Goal: Task Accomplishment & Management: Manage account settings

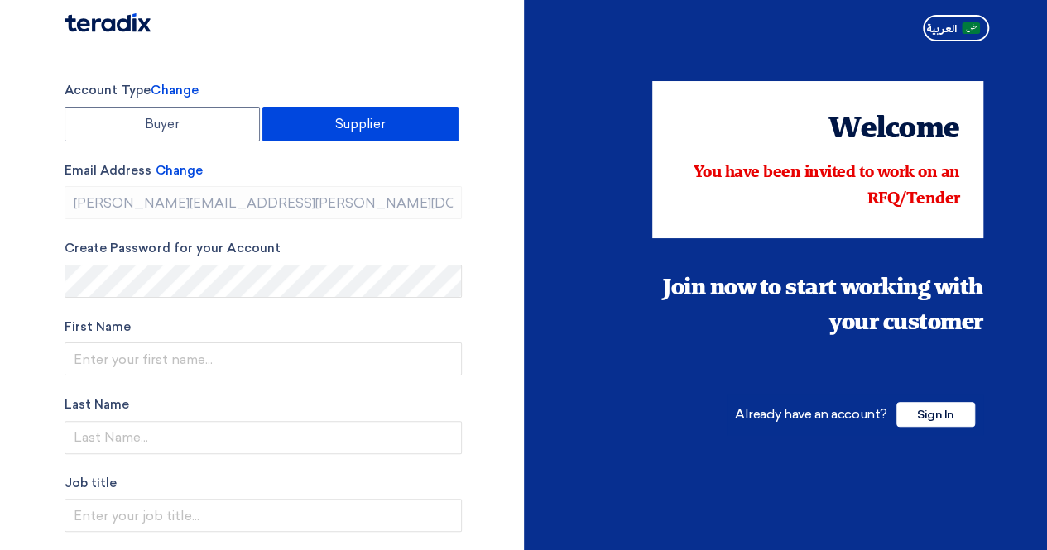
type input "[PHONE_NUMBER]"
click at [949, 406] on span "Sign In" at bounding box center [935, 414] width 79 height 25
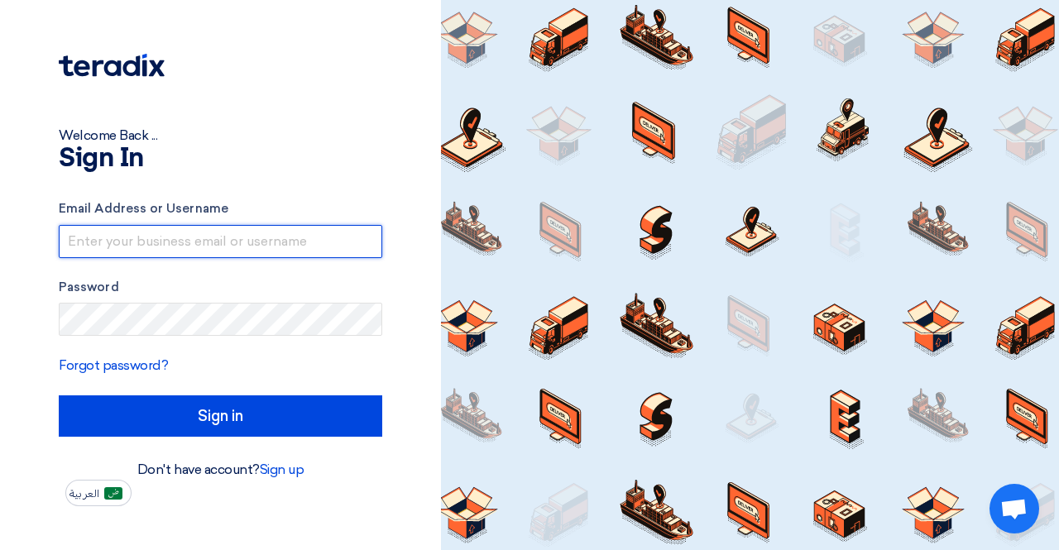
click at [290, 239] on input "text" at bounding box center [221, 241] width 324 height 33
type input "[PERSON_NAME][EMAIL_ADDRESS][PERSON_NAME][DOMAIN_NAME]"
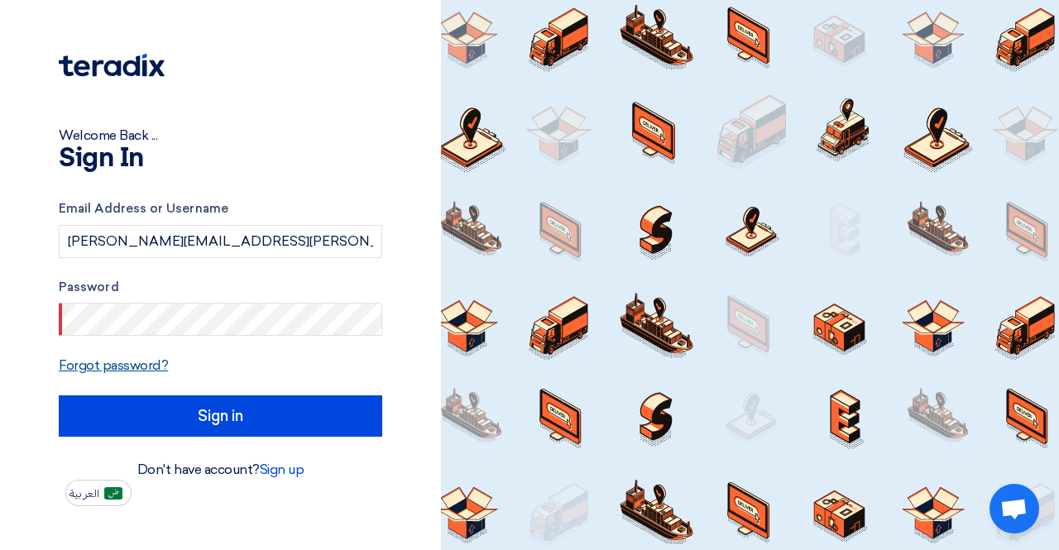
click at [134, 372] on link "Forgot password?" at bounding box center [113, 366] width 109 height 16
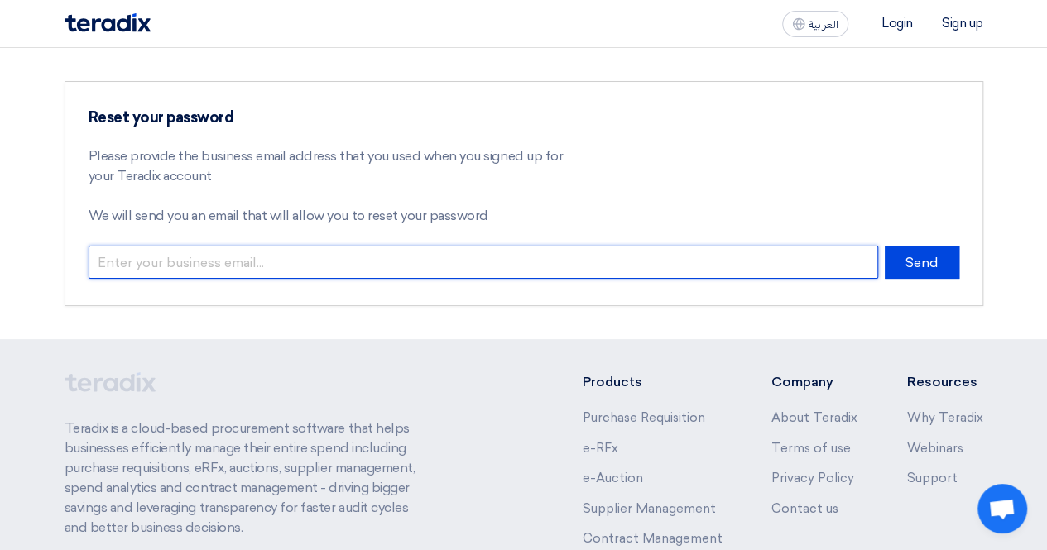
click at [505, 259] on input "email" at bounding box center [484, 262] width 790 height 33
paste input "[PERSON_NAME][EMAIL_ADDRESS][PERSON_NAME][DOMAIN_NAME]"
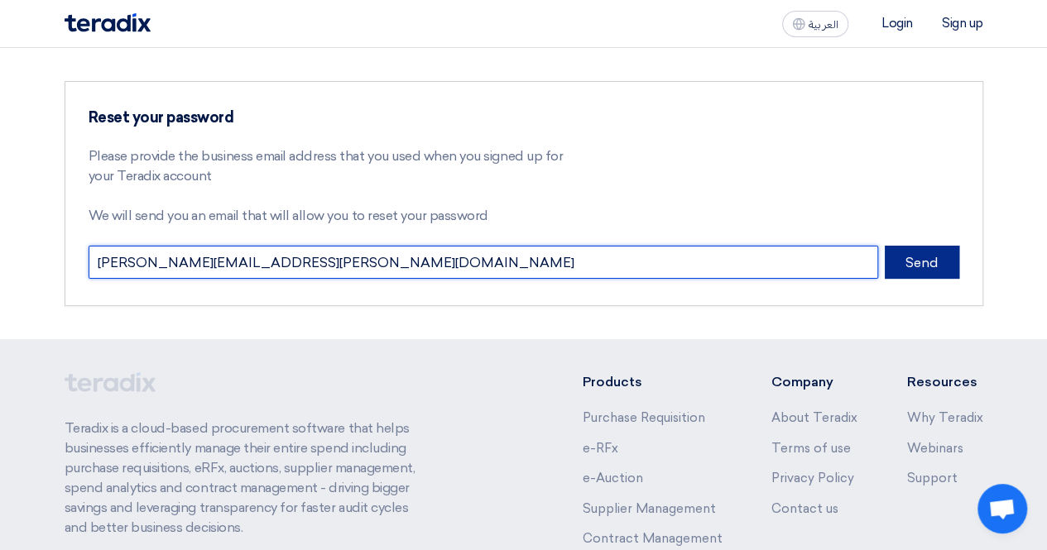
type input "[PERSON_NAME][EMAIL_ADDRESS][PERSON_NAME][DOMAIN_NAME]"
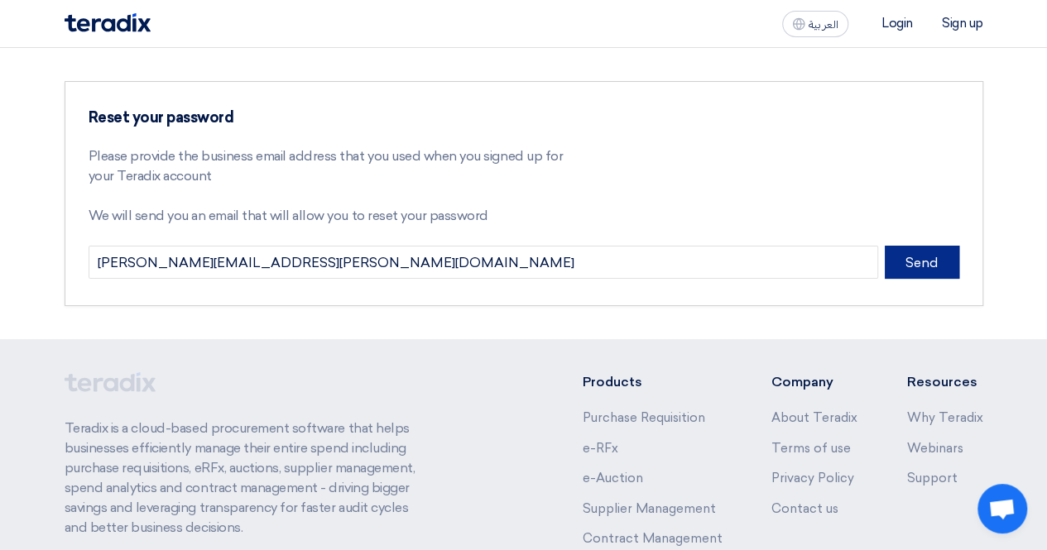
click at [934, 269] on button "Send" at bounding box center [922, 262] width 74 height 33
click at [911, 261] on button "Send" at bounding box center [922, 262] width 74 height 33
click at [893, 247] on button "Send" at bounding box center [922, 262] width 74 height 33
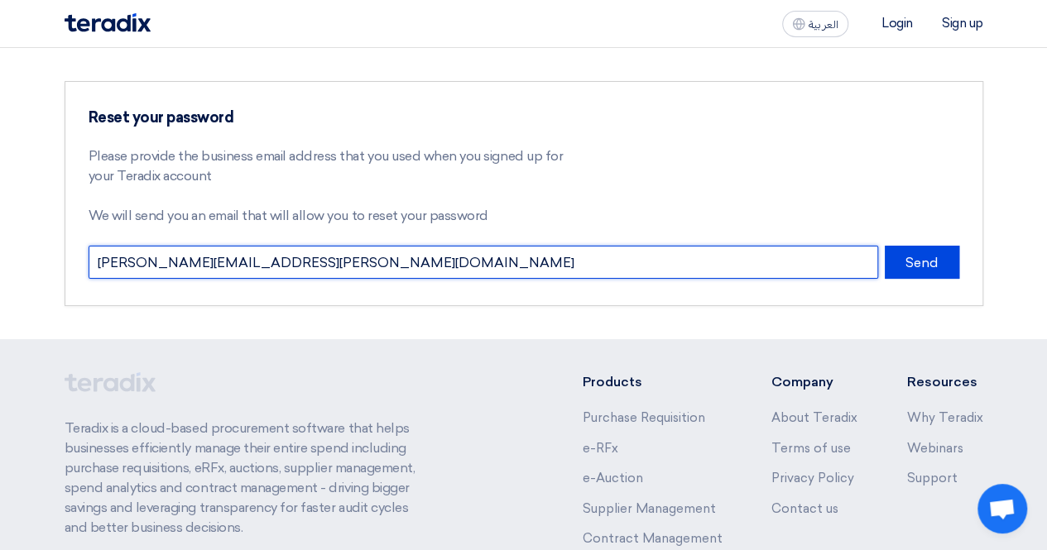
click at [448, 274] on input "[PERSON_NAME][EMAIL_ADDRESS][PERSON_NAME][DOMAIN_NAME]" at bounding box center [484, 262] width 790 height 33
